Goal: Task Accomplishment & Management: Use online tool/utility

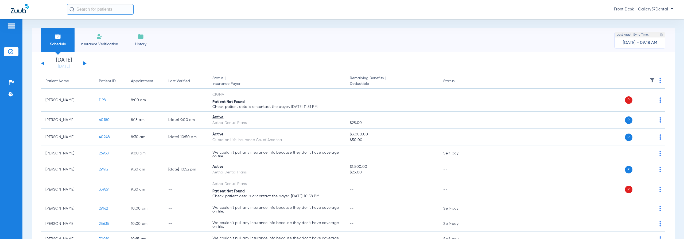
click at [98, 39] on img at bounding box center [99, 36] width 6 height 6
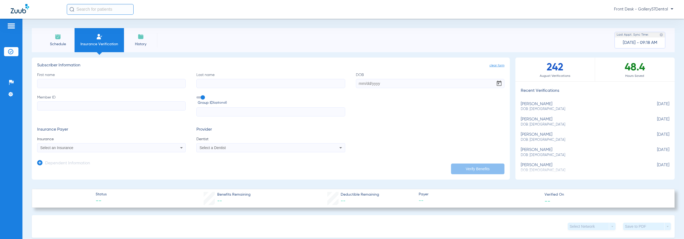
click at [122, 87] on input "First name" at bounding box center [111, 83] width 149 height 9
type input "Euxhenia"
type input "[PERSON_NAME]"
click at [137, 106] on input "Member ID" at bounding box center [111, 105] width 149 height 9
paste input "W2932 42584"
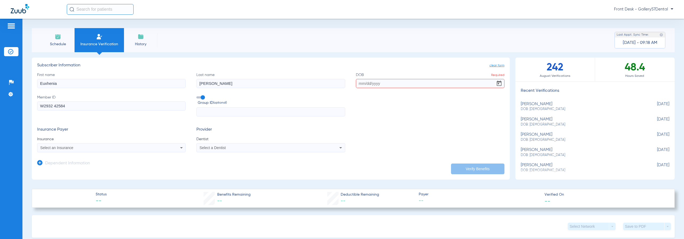
click at [53, 106] on input "W2932 42584" at bounding box center [111, 105] width 149 height 9
type input "W293242584"
click at [361, 84] on input "DOB Required" at bounding box center [430, 83] width 149 height 9
type input "[DATE]"
click at [118, 148] on div "Select an Insurance" at bounding box center [97, 148] width 114 height 4
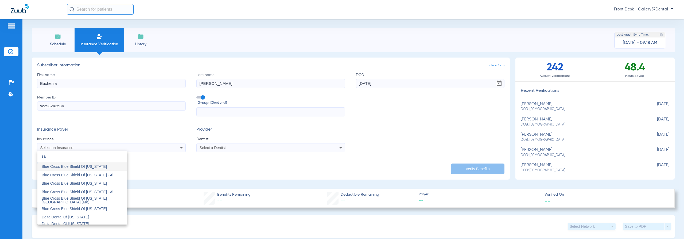
type input "s"
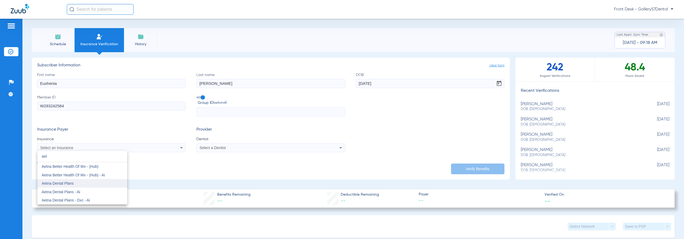
type input "aet"
click at [85, 185] on mat-option "Aetna Dental Plans" at bounding box center [82, 183] width 90 height 9
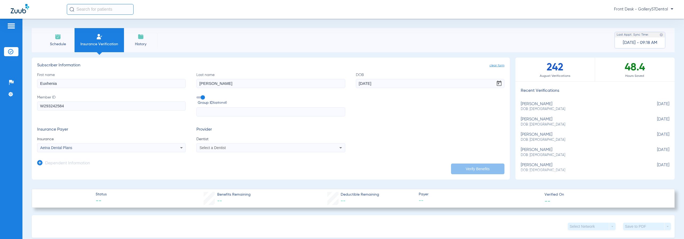
click at [240, 148] on div "Select a Dentist" at bounding box center [257, 148] width 114 height 4
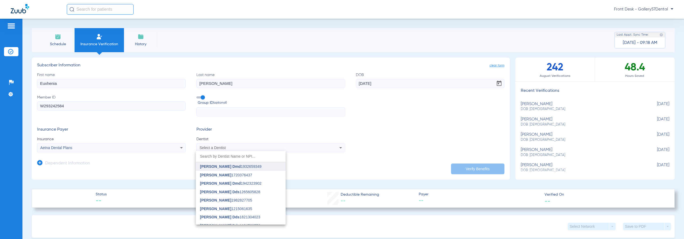
click at [241, 164] on mat-option "[PERSON_NAME] Dmd 1932659349" at bounding box center [241, 166] width 90 height 9
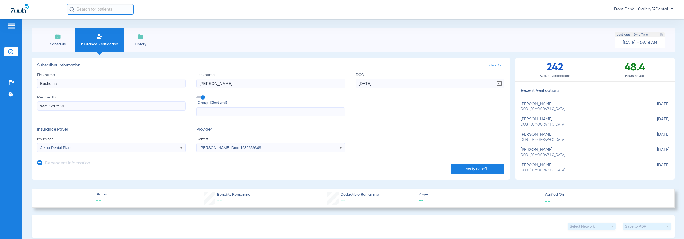
click at [466, 167] on button "Verify Benefits" at bounding box center [477, 168] width 53 height 11
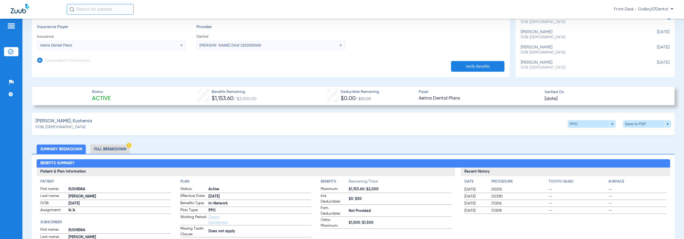
scroll to position [107, 0]
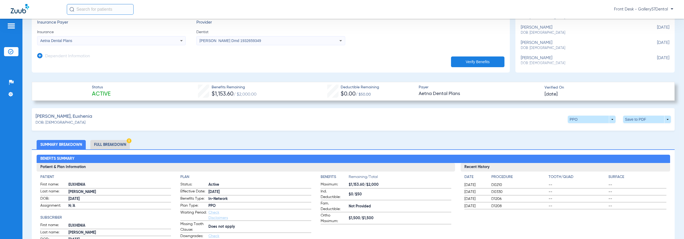
click at [113, 141] on li "Full Breakdown" at bounding box center [110, 144] width 40 height 9
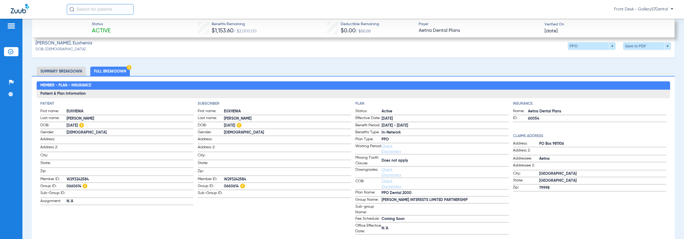
scroll to position [160, 0]
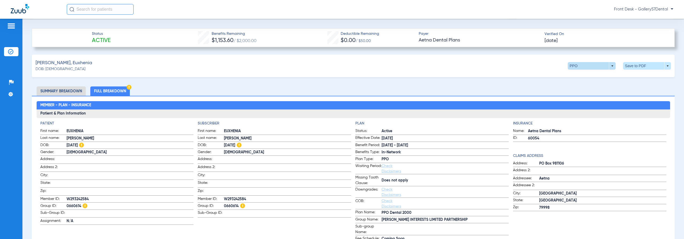
click at [610, 67] on span at bounding box center [592, 65] width 48 height 7
click at [588, 90] on button "Out of Network" at bounding box center [580, 86] width 33 height 11
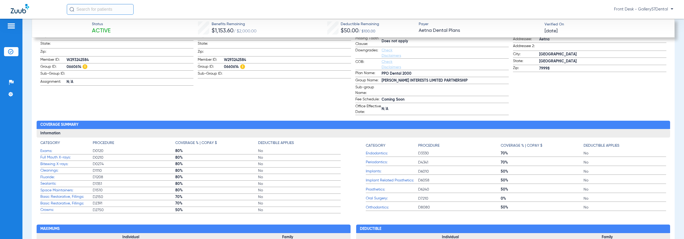
scroll to position [347, 0]
